Goal: Find specific page/section: Find specific page/section

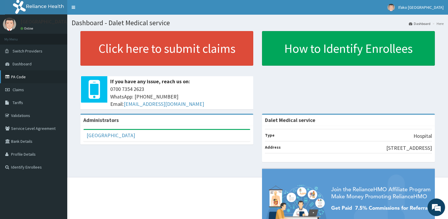
click at [16, 78] on link "PA Code" at bounding box center [33, 76] width 67 height 13
click at [18, 81] on link "PA Code" at bounding box center [33, 76] width 67 height 13
click at [17, 76] on link "PA Code" at bounding box center [33, 76] width 67 height 13
click at [23, 117] on link "Validations" at bounding box center [33, 115] width 67 height 13
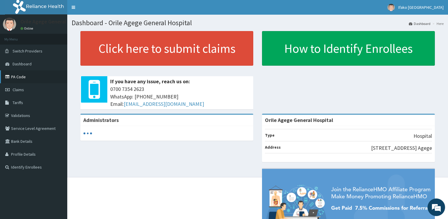
click at [22, 78] on link "PA Code" at bounding box center [33, 76] width 67 height 13
